Goal: Transaction & Acquisition: Download file/media

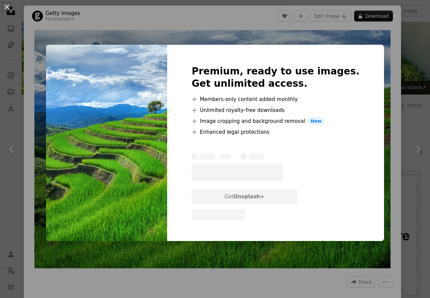
scroll to position [209, 0]
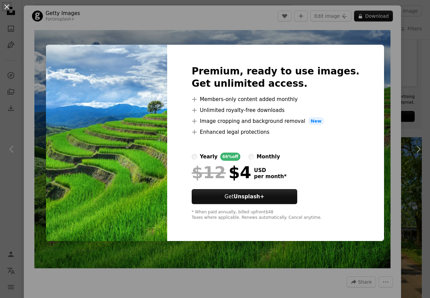
click at [365, 37] on div "An X shape Premium, ready to use images. Get unlimited access. A plus sign Memb…" at bounding box center [215, 149] width 430 height 298
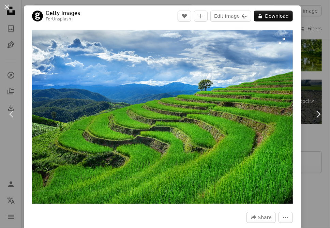
scroll to position [1558, 0]
click at [241, 16] on button "Edit image Plus sign for Unsplash+" at bounding box center [230, 16] width 41 height 11
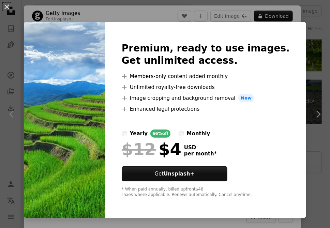
click at [105, 160] on img at bounding box center [64, 120] width 81 height 196
click at [6, 8] on button "An X shape" at bounding box center [7, 7] width 8 height 8
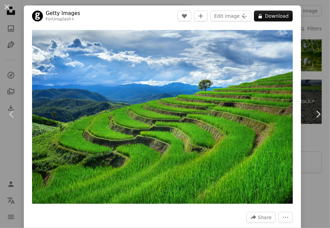
click at [6, 8] on button "An X shape" at bounding box center [7, 7] width 8 height 8
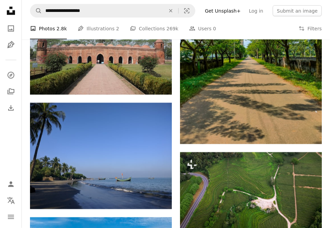
scroll to position [660, 0]
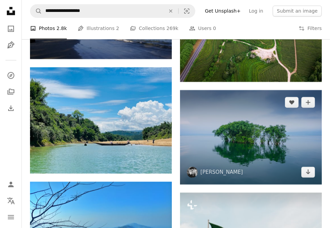
click at [233, 153] on img at bounding box center [251, 137] width 142 height 94
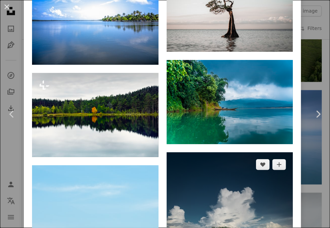
scroll to position [611, 0]
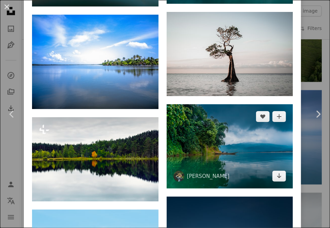
click at [232, 137] on img at bounding box center [230, 146] width 126 height 84
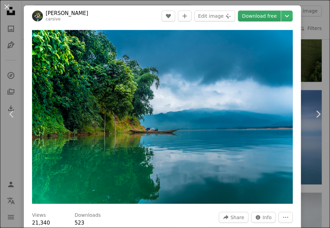
click at [258, 14] on link "Download free" at bounding box center [259, 16] width 43 height 11
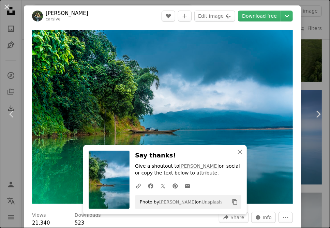
click at [117, 17] on header "[PERSON_NAME] carsive A heart A plus sign Edit image Plus sign for Unsplash+ Do…" at bounding box center [162, 15] width 277 height 21
click at [7, 5] on button "An X shape" at bounding box center [7, 7] width 8 height 8
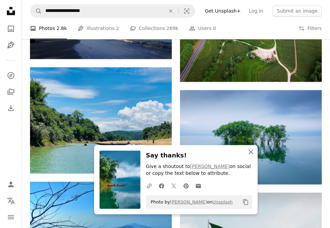
click at [251, 151] on icon "An X shape" at bounding box center [251, 152] width 8 height 8
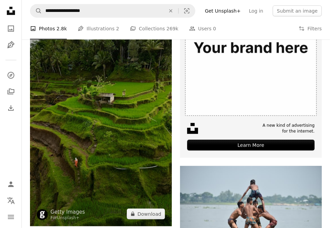
scroll to position [212, 0]
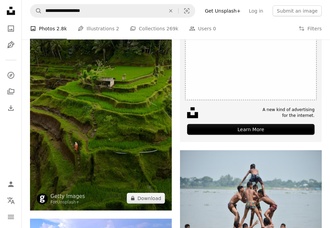
click at [129, 122] on img at bounding box center [101, 84] width 142 height 252
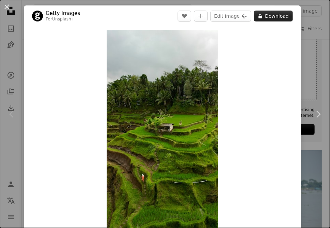
click at [279, 19] on button "A lock Download" at bounding box center [273, 16] width 39 height 11
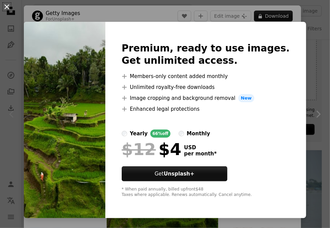
click at [3, 4] on button "An X shape" at bounding box center [7, 7] width 8 height 8
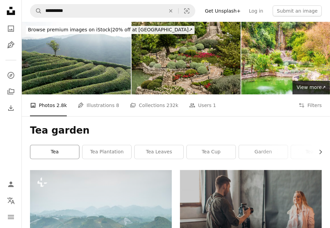
click at [48, 153] on link "tea" at bounding box center [54, 152] width 49 height 14
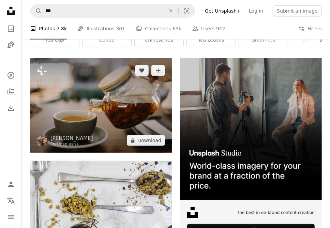
scroll to position [150, 0]
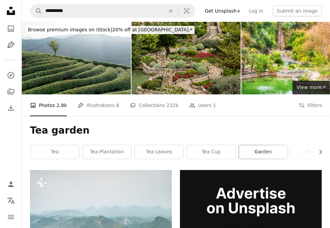
click at [261, 151] on link "garden" at bounding box center [263, 152] width 49 height 14
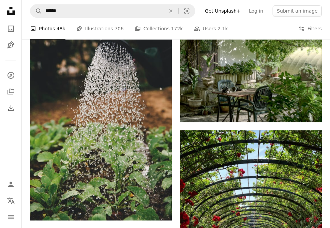
scroll to position [941, 0]
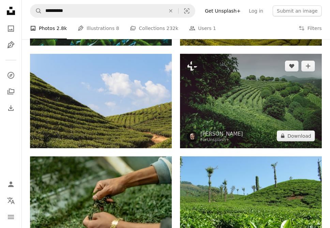
scroll to position [1242, 0]
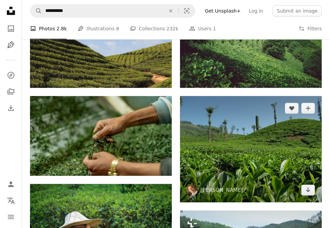
click at [255, 155] on img at bounding box center [251, 149] width 142 height 106
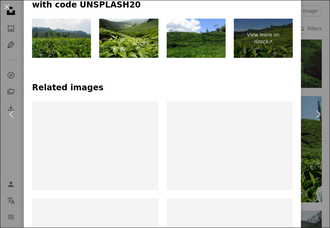
scroll to position [326, 0]
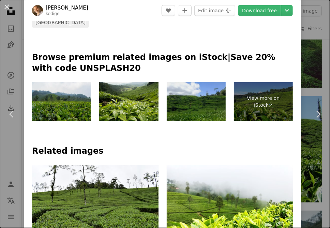
click at [210, 92] on img at bounding box center [196, 102] width 59 height 40
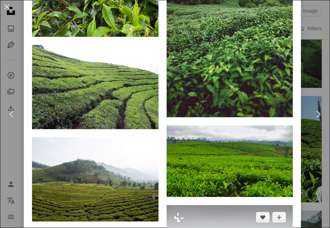
scroll to position [2222, 0]
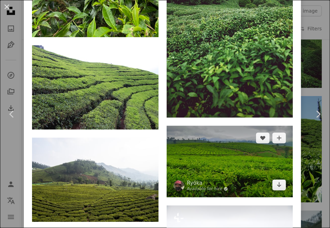
click at [230, 163] on img at bounding box center [230, 162] width 126 height 72
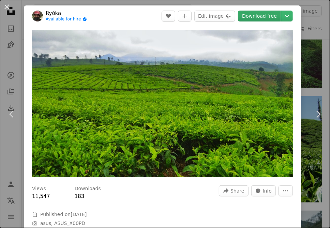
click at [259, 17] on link "Download free" at bounding box center [259, 16] width 43 height 11
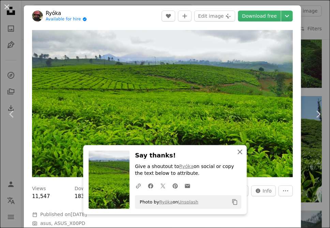
click at [244, 151] on button "An X shape Close" at bounding box center [240, 152] width 14 height 14
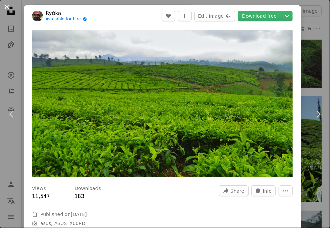
click at [6, 7] on button "An X shape" at bounding box center [7, 7] width 8 height 8
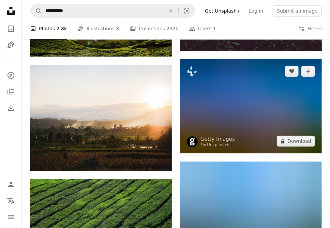
scroll to position [3236, 0]
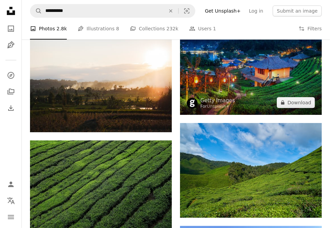
click at [245, 90] on img at bounding box center [251, 67] width 142 height 95
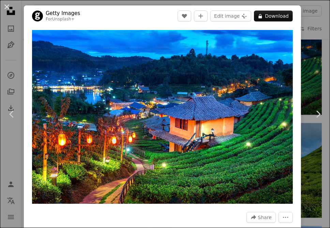
drag, startPoint x: 9, startPoint y: 6, endPoint x: 12, endPoint y: 7, distance: 3.6
click at [9, 6] on button "An X shape" at bounding box center [7, 7] width 8 height 8
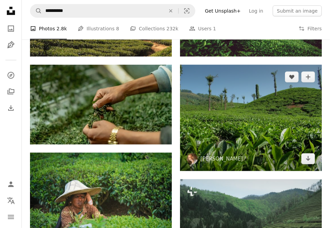
scroll to position [1279, 0]
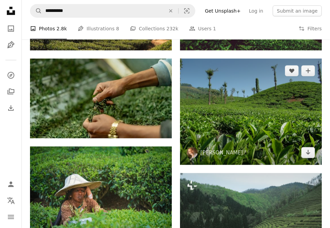
click at [255, 140] on img at bounding box center [251, 112] width 142 height 106
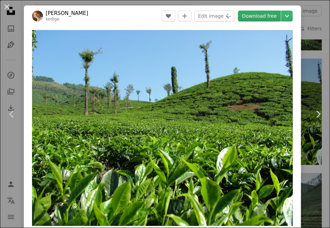
click at [260, 18] on link "Download free" at bounding box center [259, 16] width 43 height 11
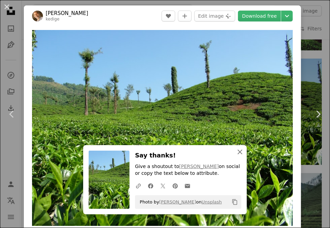
click at [240, 152] on icon "button" at bounding box center [240, 152] width 5 height 5
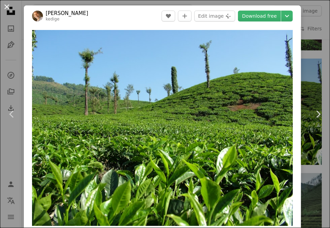
click at [7, 6] on button "An X shape" at bounding box center [7, 7] width 8 height 8
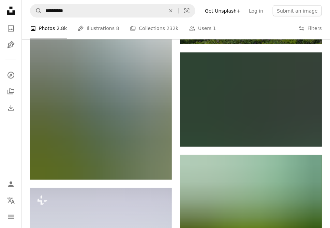
scroll to position [376, 0]
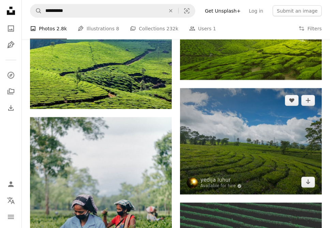
click at [257, 132] on img at bounding box center [251, 141] width 142 height 106
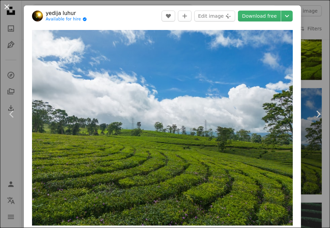
click at [8, 7] on button "An X shape" at bounding box center [7, 7] width 8 height 8
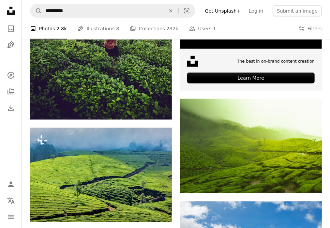
scroll to position [376, 0]
